Goal: Task Accomplishment & Management: Manage account settings

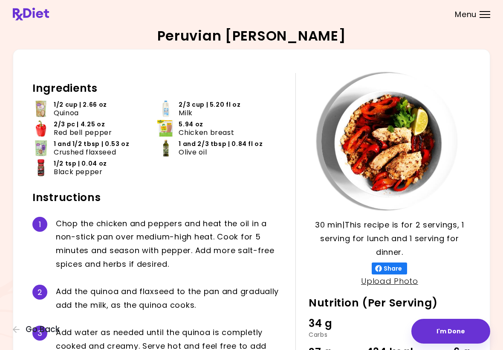
click at [451, 222] on p "30 min | This recipe is for 2 servings, 1 serving for lunch and 1 serving for d…" at bounding box center [390, 238] width 162 height 41
click at [392, 349] on html "**********" at bounding box center [251, 222] width 503 height 444
click at [33, 329] on span "Go Back" at bounding box center [43, 329] width 34 height 9
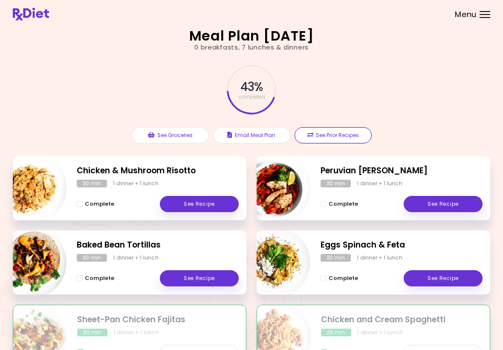
click at [338, 140] on button "See Prior Recipes" at bounding box center [333, 135] width 77 height 16
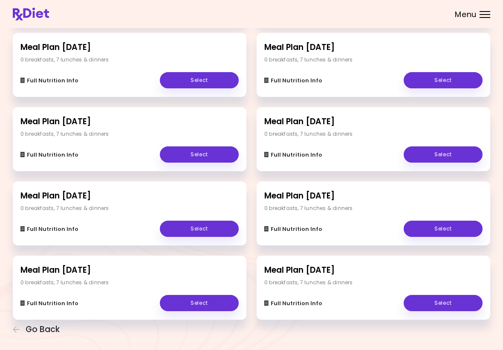
scroll to position [99, 0]
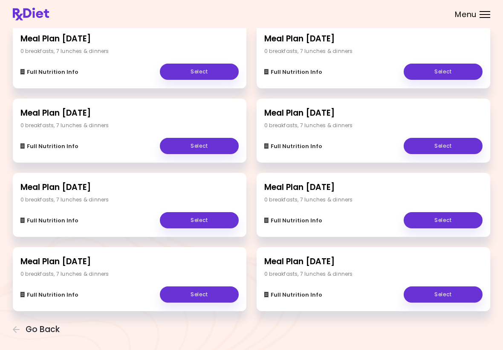
click at [342, 272] on div "0 breakfasts , 7 lunches & dinners" at bounding box center [309, 274] width 89 height 8
click at [342, 267] on div "Meal Plan [DATE] 0 breakfasts , 7 lunches & dinners Full Nutrition Info Select" at bounding box center [374, 279] width 234 height 64
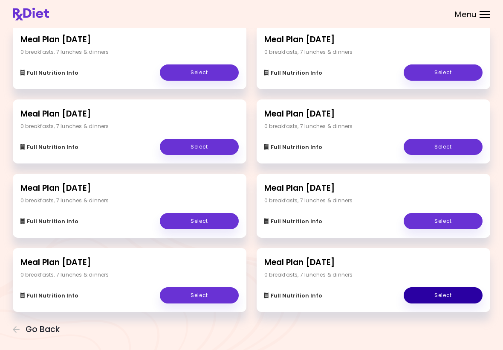
scroll to position [97, 0]
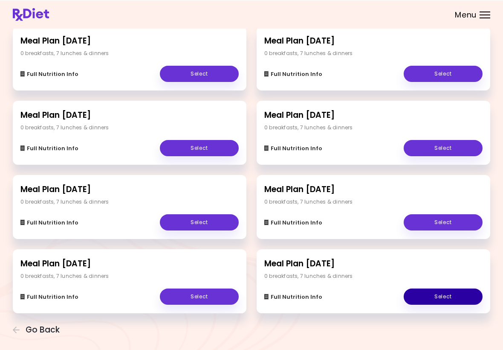
click at [447, 294] on link "Select" at bounding box center [443, 296] width 79 height 16
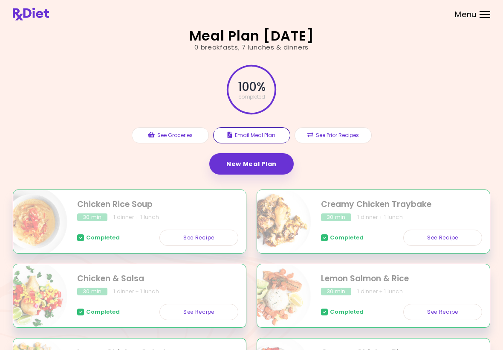
click at [268, 136] on button "Email Meal Plan" at bounding box center [251, 135] width 77 height 16
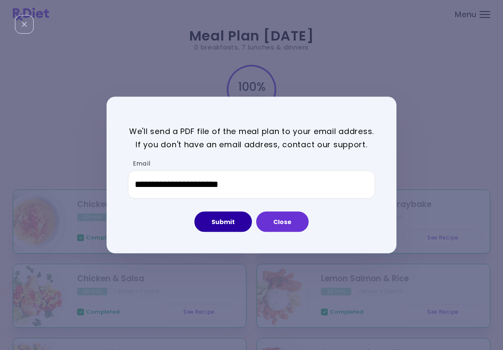
click at [225, 229] on button "Submit" at bounding box center [224, 221] width 58 height 20
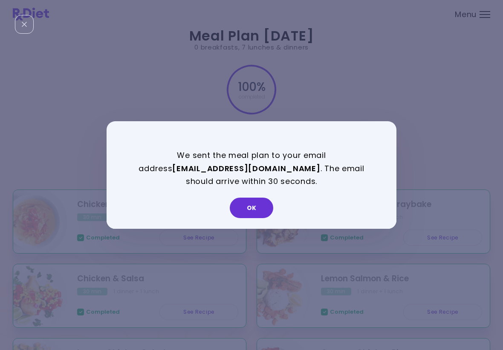
click at [253, 206] on button "OK" at bounding box center [252, 208] width 44 height 20
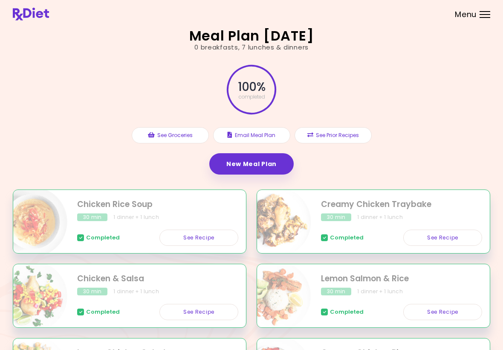
click at [343, 136] on button "See Prior Recipes" at bounding box center [333, 135] width 77 height 16
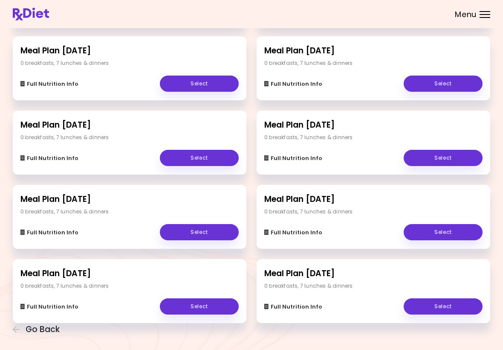
scroll to position [99, 0]
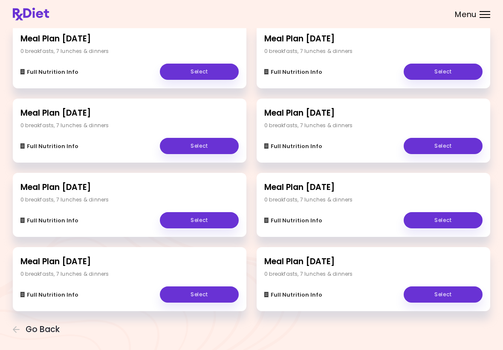
click at [450, 222] on link "Select" at bounding box center [443, 220] width 79 height 16
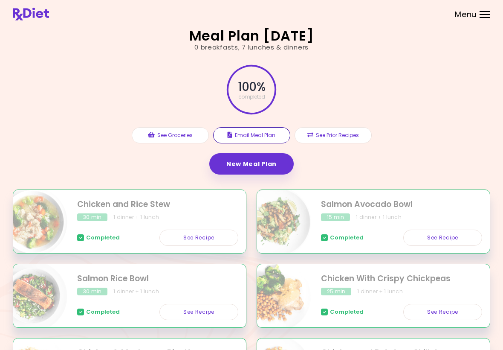
click at [268, 133] on button "Email Meal Plan" at bounding box center [251, 135] width 77 height 16
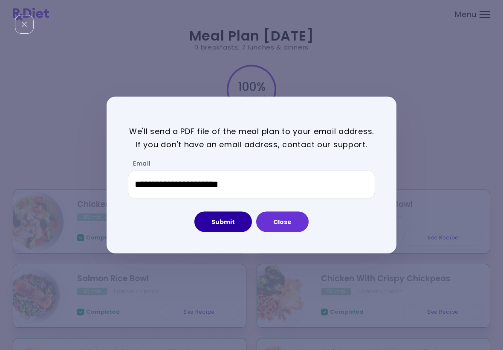
click at [233, 227] on button "Submit" at bounding box center [224, 221] width 58 height 20
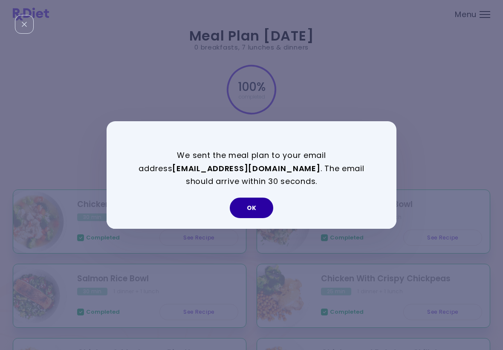
click at [258, 205] on button "OK" at bounding box center [252, 208] width 44 height 20
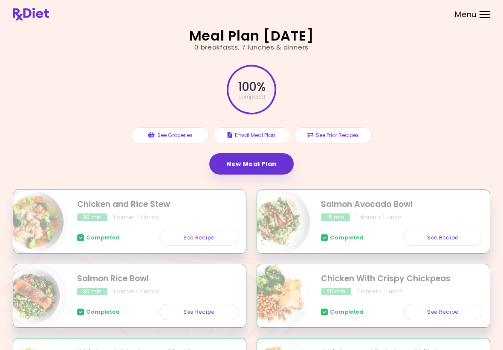
click at [347, 138] on button "See Prior Recipes" at bounding box center [333, 135] width 77 height 16
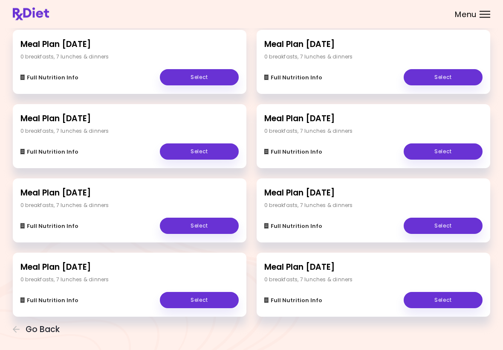
scroll to position [99, 0]
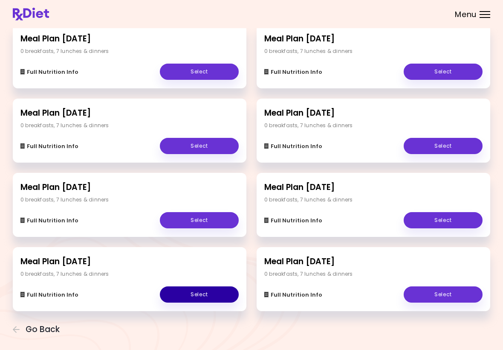
click at [207, 297] on link "Select" at bounding box center [199, 294] width 79 height 16
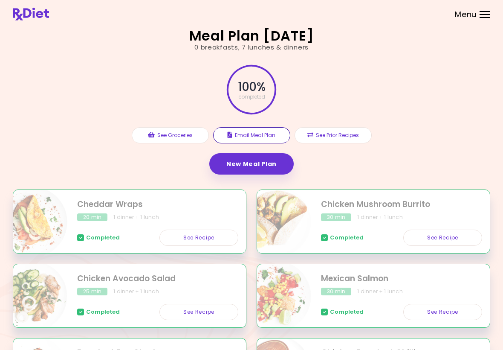
click at [271, 135] on button "Email Meal Plan" at bounding box center [251, 135] width 77 height 16
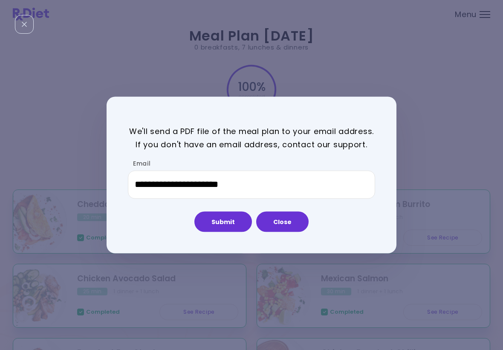
click at [294, 248] on div "**********" at bounding box center [252, 175] width 290 height 157
click at [230, 223] on button "Submit" at bounding box center [224, 221] width 58 height 20
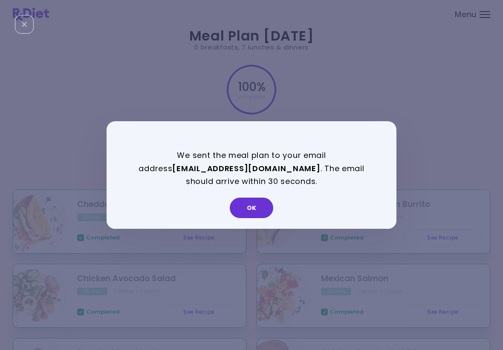
click at [255, 209] on button "OK" at bounding box center [252, 208] width 44 height 20
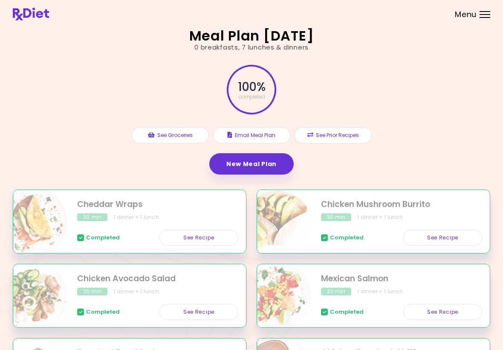
click at [328, 137] on button "See Prior Recipes" at bounding box center [333, 135] width 77 height 16
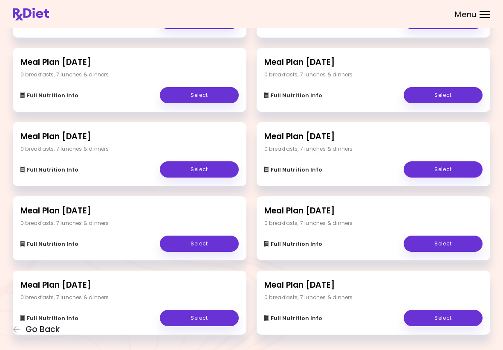
scroll to position [99, 0]
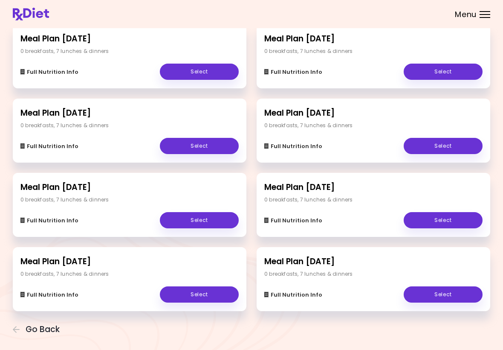
click at [212, 221] on link "Select" at bounding box center [199, 220] width 79 height 16
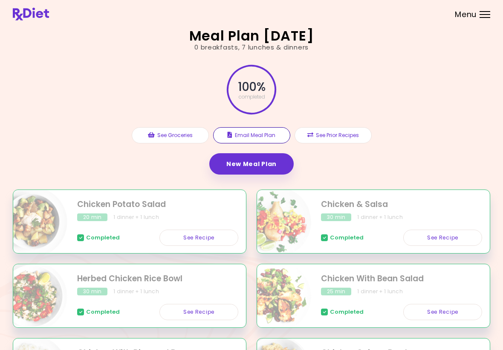
click at [277, 136] on button "Email Meal Plan" at bounding box center [251, 135] width 77 height 16
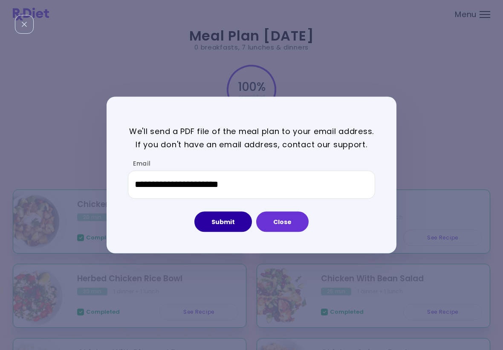
click at [233, 224] on button "Submit" at bounding box center [224, 221] width 58 height 20
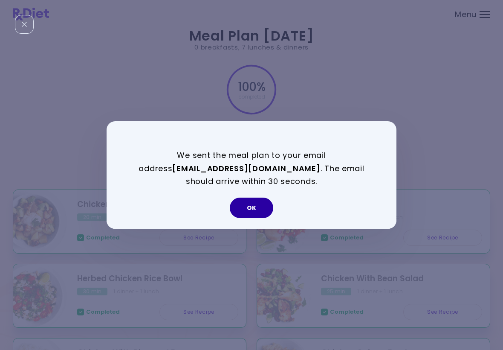
click at [258, 212] on button "OK" at bounding box center [252, 208] width 44 height 20
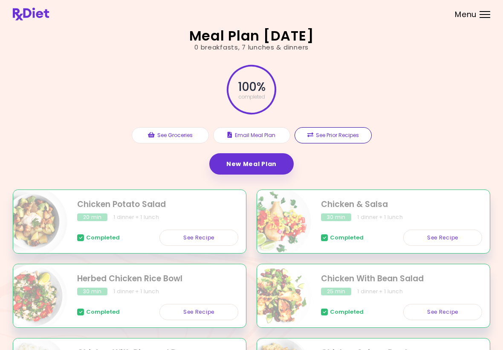
click at [313, 139] on button "See Prior Recipes" at bounding box center [333, 135] width 77 height 16
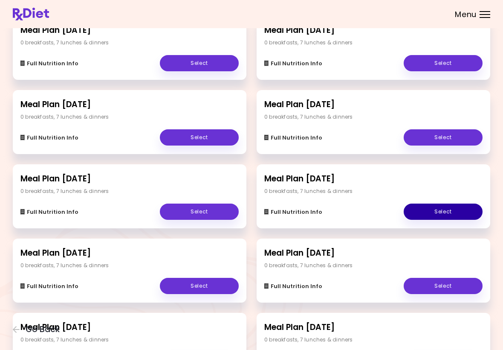
scroll to position [31, 0]
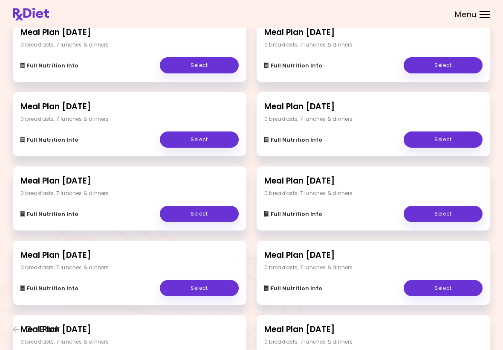
click at [458, 210] on link "Select" at bounding box center [443, 214] width 79 height 16
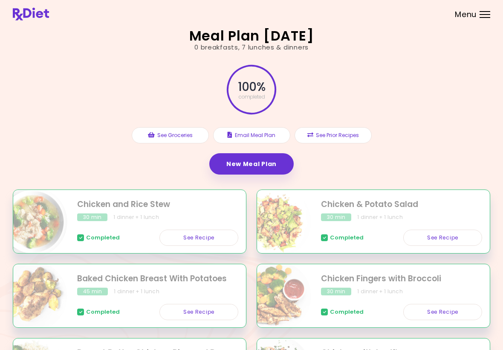
click at [268, 140] on button "Email Meal Plan" at bounding box center [251, 135] width 77 height 16
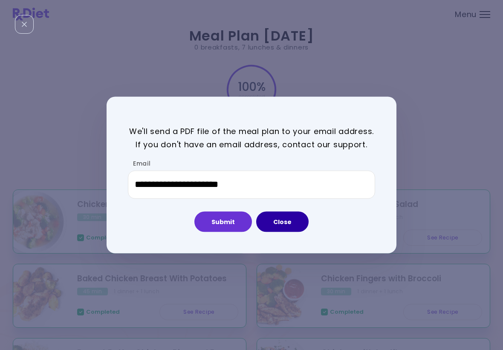
click at [291, 227] on button "Close" at bounding box center [282, 221] width 52 height 20
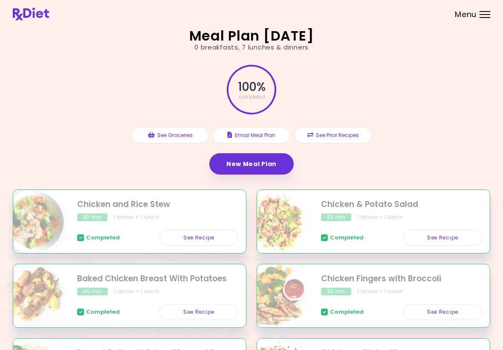
click at [270, 138] on button "Email Meal Plan" at bounding box center [251, 135] width 77 height 16
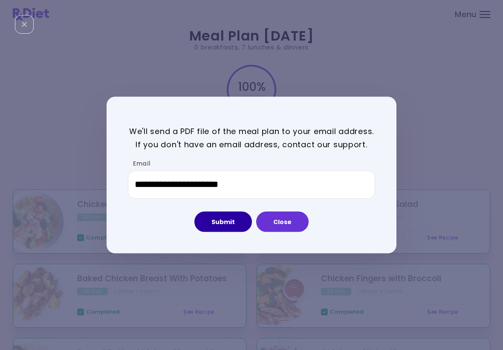
click at [234, 223] on button "Submit" at bounding box center [224, 221] width 58 height 20
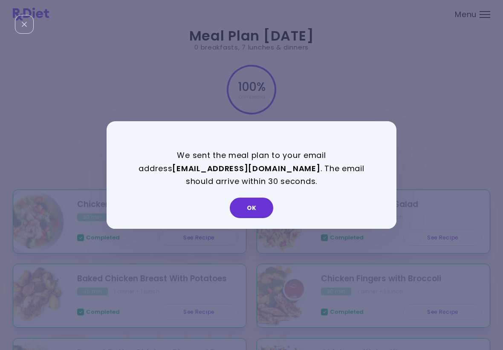
click at [258, 215] on button "OK" at bounding box center [252, 208] width 44 height 20
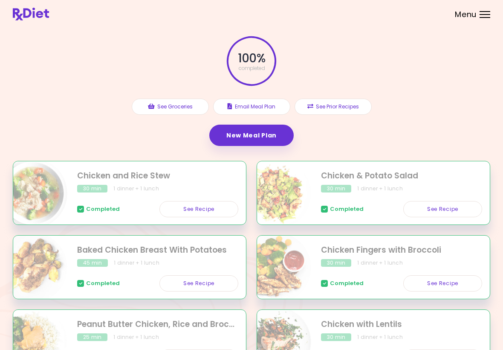
scroll to position [27, 0]
